Goal: Download file/media

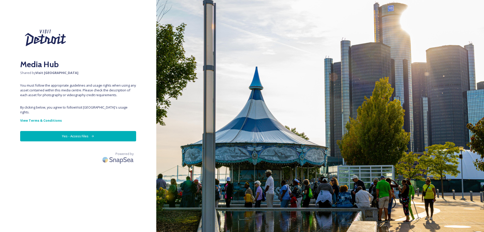
click at [92, 135] on button "Yes - Access Files" at bounding box center [78, 136] width 116 height 10
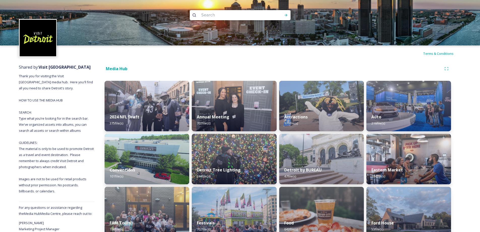
click at [210, 12] on input at bounding box center [233, 15] width 69 height 11
type input "eastern court"
type input "eastern market"
click at [284, 16] on icon at bounding box center [286, 15] width 4 height 4
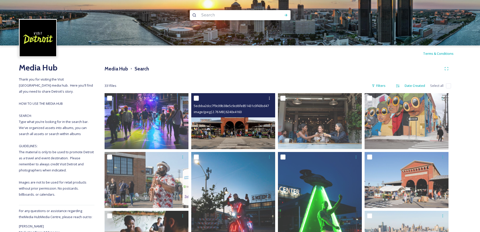
click at [234, 123] on img at bounding box center [233, 121] width 84 height 56
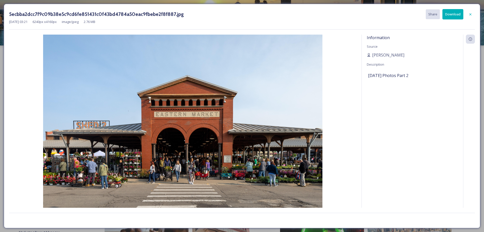
click at [452, 15] on button "Download" at bounding box center [452, 14] width 21 height 10
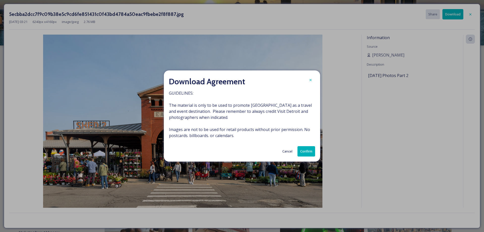
click at [308, 150] on button "Confirm" at bounding box center [306, 151] width 18 height 10
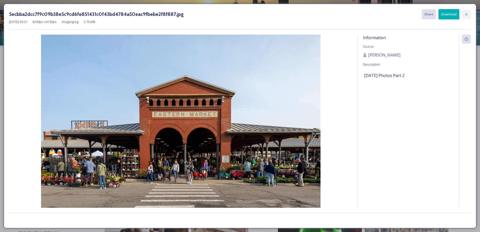
click at [464, 16] on div at bounding box center [466, 14] width 9 height 9
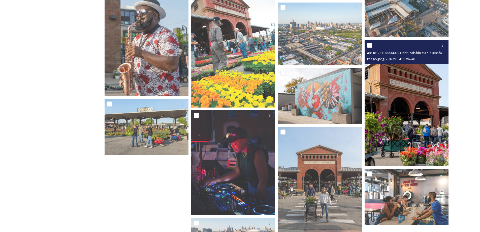
scroll to position [328, 0]
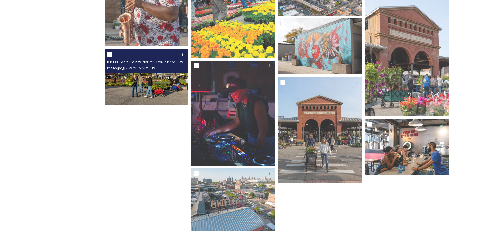
click at [123, 74] on img at bounding box center [147, 77] width 84 height 56
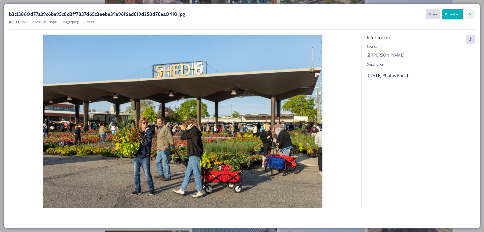
click at [471, 14] on icon at bounding box center [470, 14] width 2 height 2
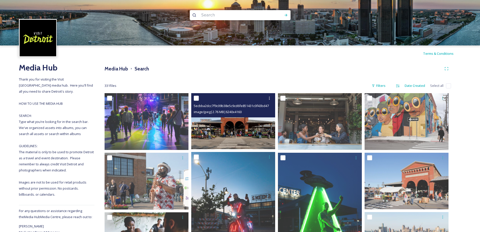
click at [218, 115] on div "5ecbba2dcc7f9c09b38e5c9cd6fe851431c0f43bd4784a50eac9fbebe2f8f887.jpg image/jpeg…" at bounding box center [233, 105] width 84 height 24
click at [224, 134] on img at bounding box center [233, 121] width 84 height 56
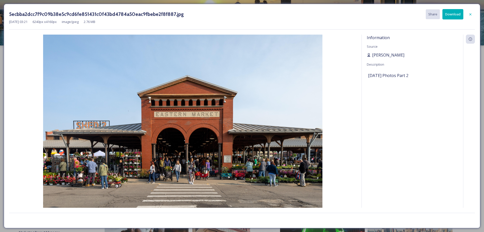
drag, startPoint x: 402, startPoint y: 54, endPoint x: 372, endPoint y: 54, distance: 30.2
click at [372, 54] on div "[PERSON_NAME]" at bounding box center [412, 55] width 91 height 6
copy span "[PERSON_NAME]"
click at [472, 11] on div at bounding box center [470, 14] width 9 height 9
